Goal: Task Accomplishment & Management: Manage account settings

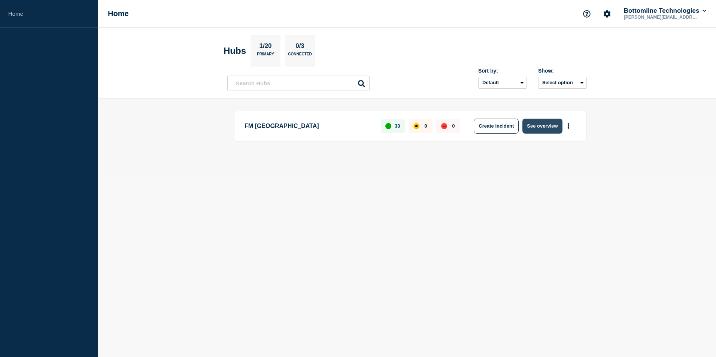
click at [541, 132] on button "See overview" at bounding box center [542, 126] width 40 height 15
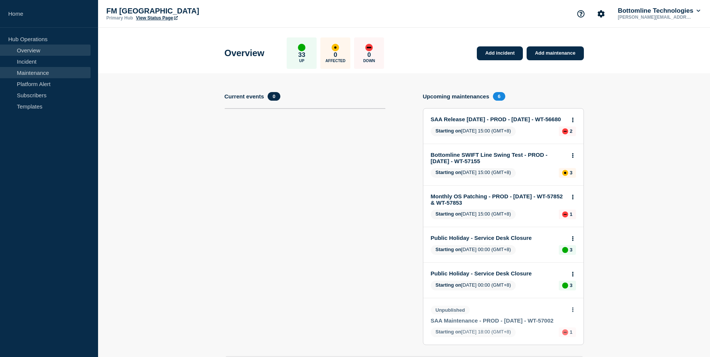
click at [34, 73] on link "Maintenance" at bounding box center [45, 72] width 91 height 11
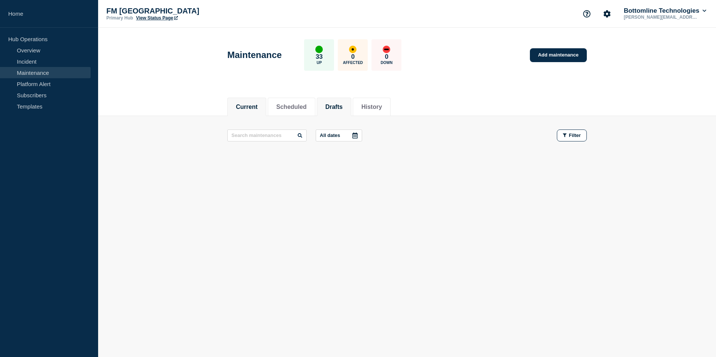
click at [342, 104] on button "Drafts" at bounding box center [333, 107] width 17 height 7
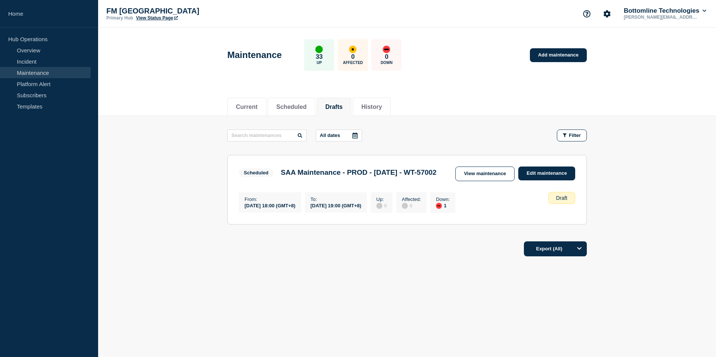
drag, startPoint x: 480, startPoint y: 175, endPoint x: 480, endPoint y: 179, distance: 4.1
click at [480, 175] on link "View maintenance" at bounding box center [484, 174] width 59 height 15
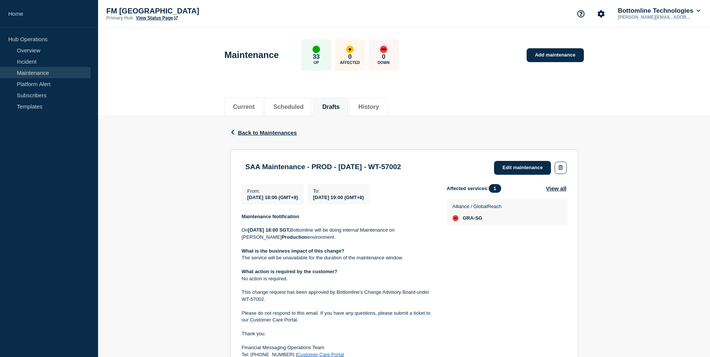
click at [153, 152] on div "Back Back to Maintenances SAA Maintenance - PROD - [DATE] - WT-57002 From [DATE…" at bounding box center [404, 295] width 612 height 359
click at [337, 104] on button "Drafts" at bounding box center [330, 107] width 17 height 7
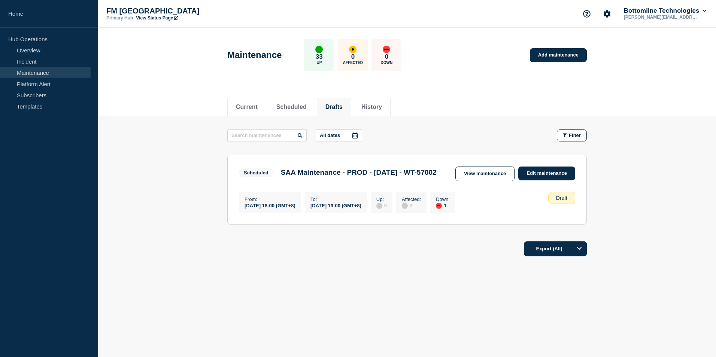
click at [299, 287] on div "Current Scheduled Drafts History Current Scheduled Drafts History All dates Fil…" at bounding box center [406, 201] width 617 height 223
click at [473, 176] on link "View maintenance" at bounding box center [484, 174] width 59 height 15
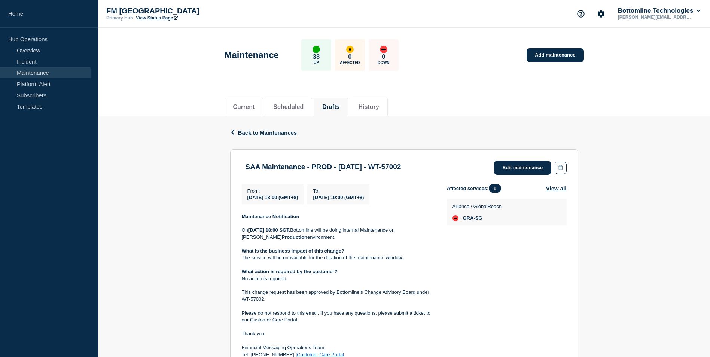
click at [198, 224] on div "Back Back to Maintenances SAA Maintenance - PROD - [DATE] - WT-57002 From [DATE…" at bounding box center [404, 295] width 612 height 359
